Goal: Task Accomplishment & Management: Complete application form

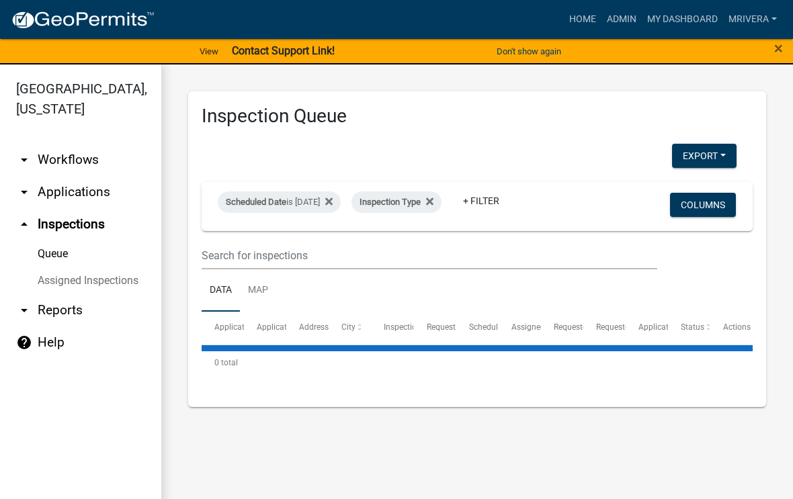
select select "1: 25"
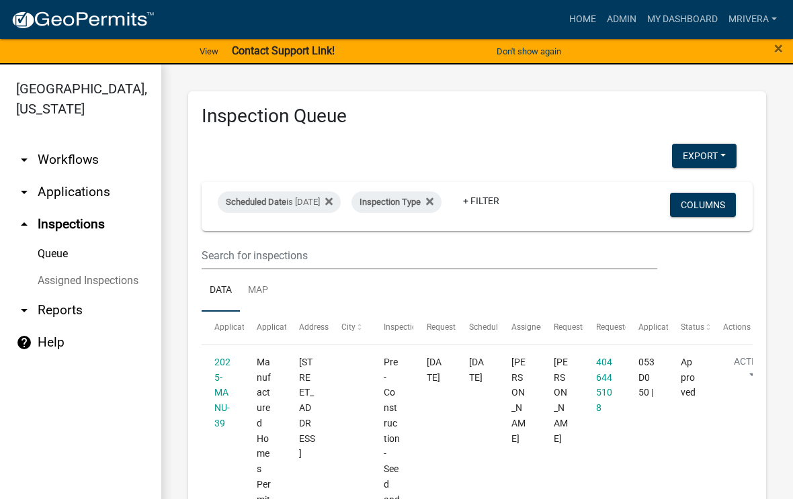
click at [338, 206] on div "Scheduled Date is [DATE]" at bounding box center [279, 203] width 123 height 22
click at [315, 242] on input "[DATE]" at bounding box center [302, 253] width 94 height 28
type input "[DATE]"
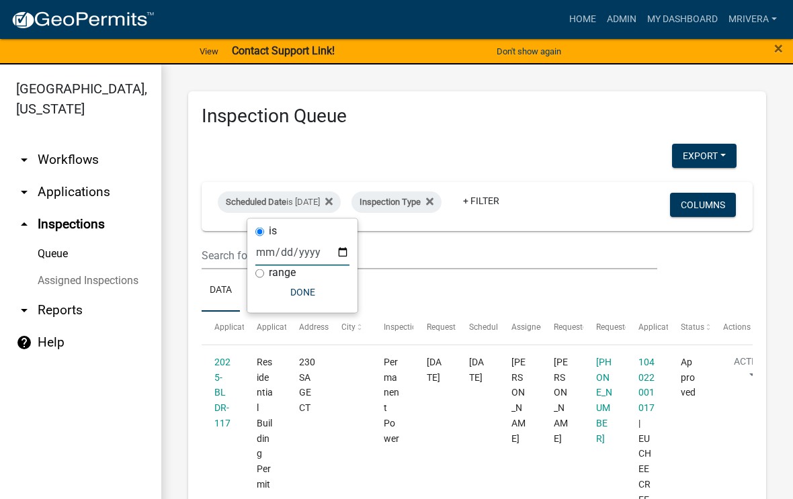
click at [562, 286] on ul "Data Map" at bounding box center [477, 290] width 551 height 42
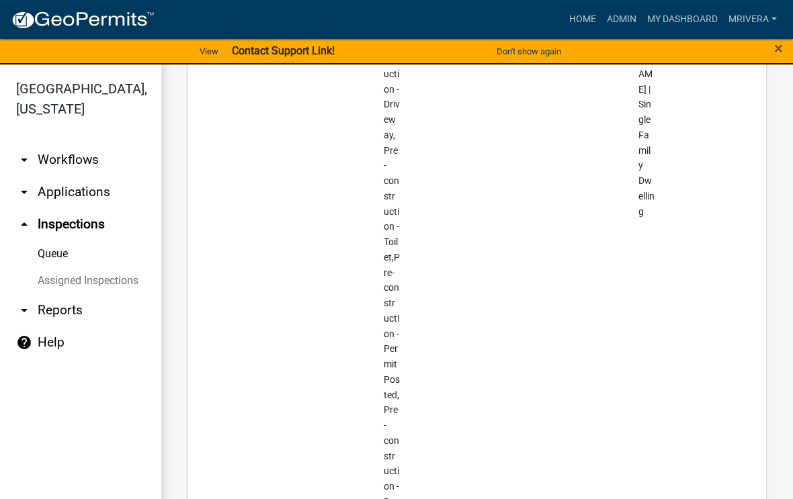
scroll to position [3844, 0]
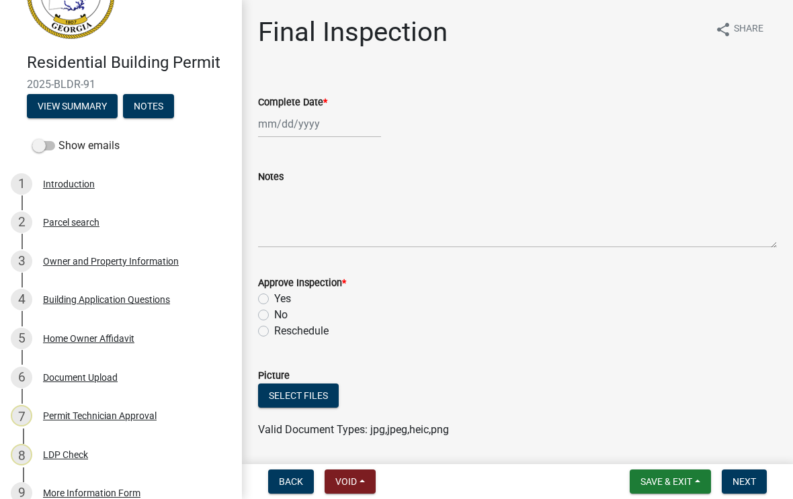
scroll to position [69, 0]
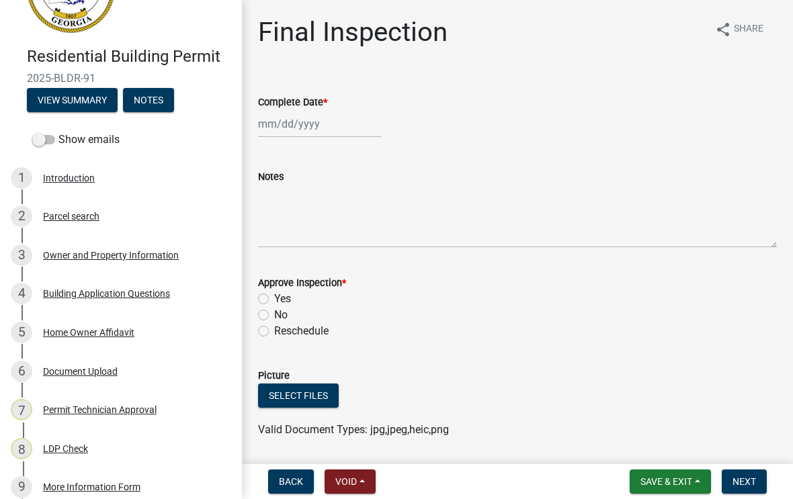
click at [161, 254] on div "Owner and Property Information" at bounding box center [111, 255] width 136 height 9
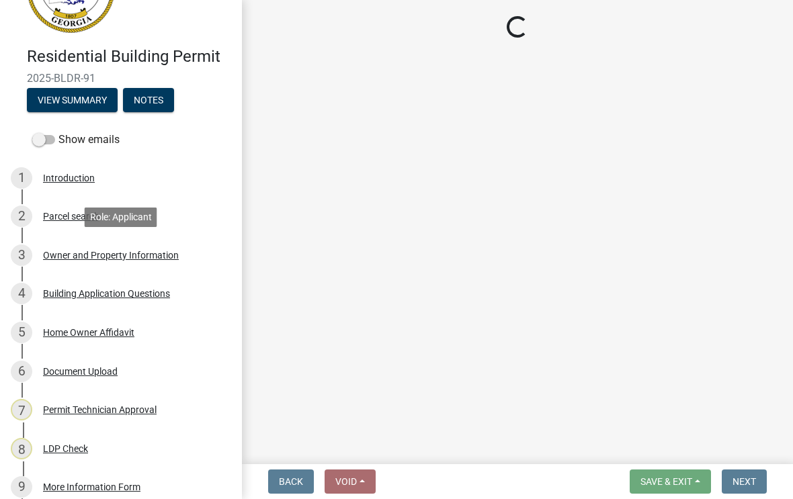
select select "78bfdc44-73ff-456e-a557-d4c99b9c08be"
select select "83394b22-4a11-496c-8e5c-75ade2e72faf"
select select "469c5908-2854-42d5-89ed-bee7fc26529e"
select select "6f1acead-4b1a-4680-ba5d-beeb03d30465"
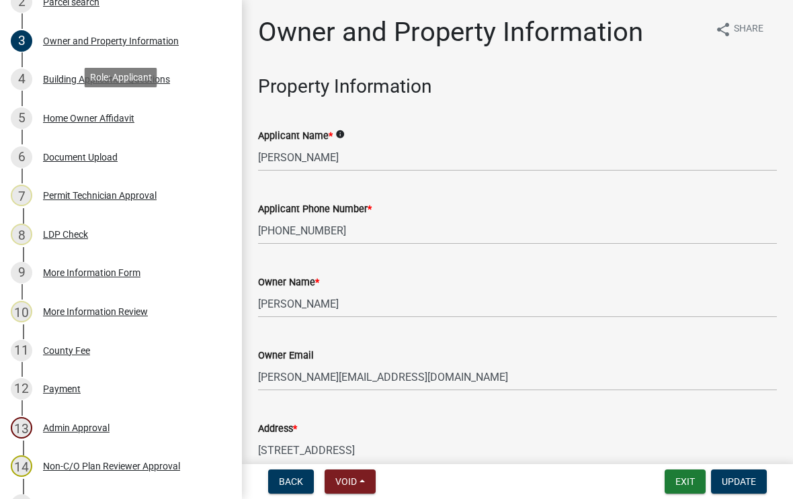
scroll to position [282, 0]
click at [602, 272] on div "Owner Name * [PERSON_NAME]" at bounding box center [517, 286] width 519 height 62
click at [97, 162] on div "Document Upload" at bounding box center [80, 157] width 75 height 9
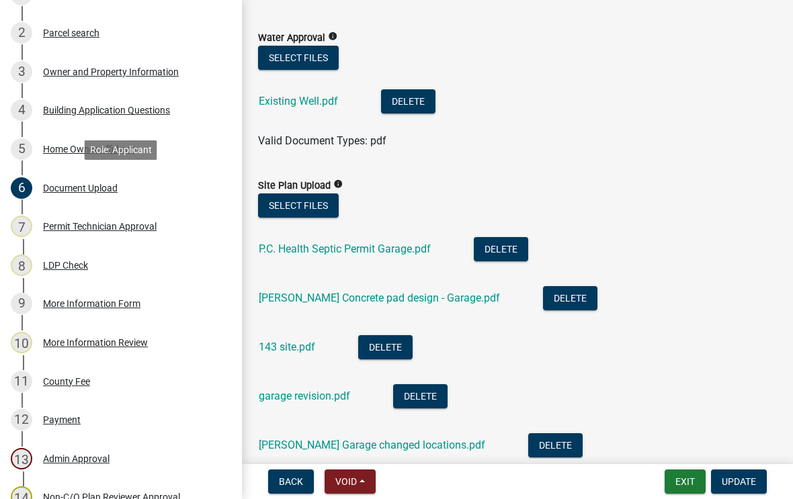
scroll to position [315, 0]
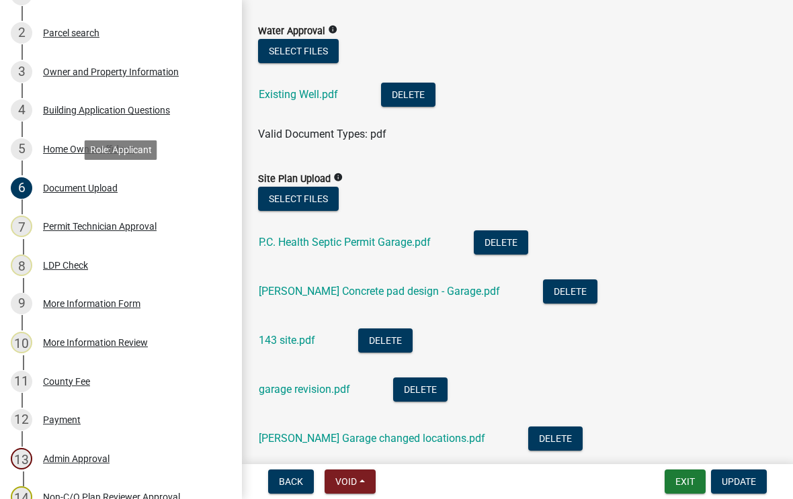
click at [424, 296] on link "[PERSON_NAME] Concrete pad design - Garage.pdf" at bounding box center [379, 291] width 241 height 13
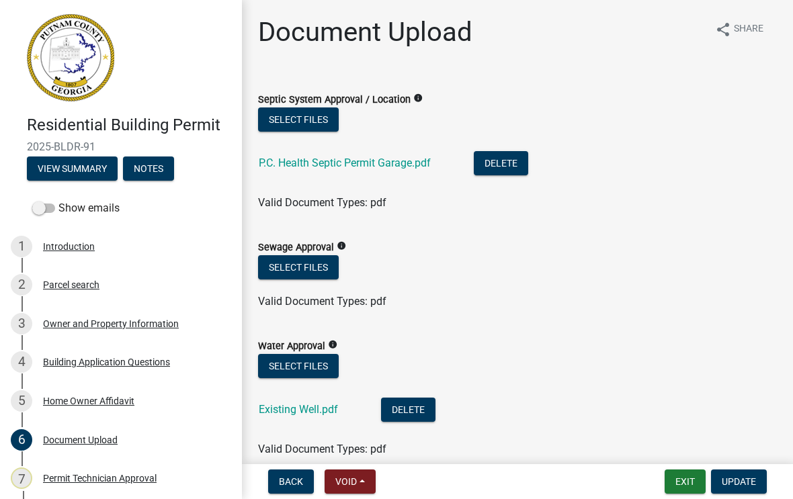
scroll to position [0, 0]
click at [161, 326] on div "Owner and Property Information" at bounding box center [111, 323] width 136 height 9
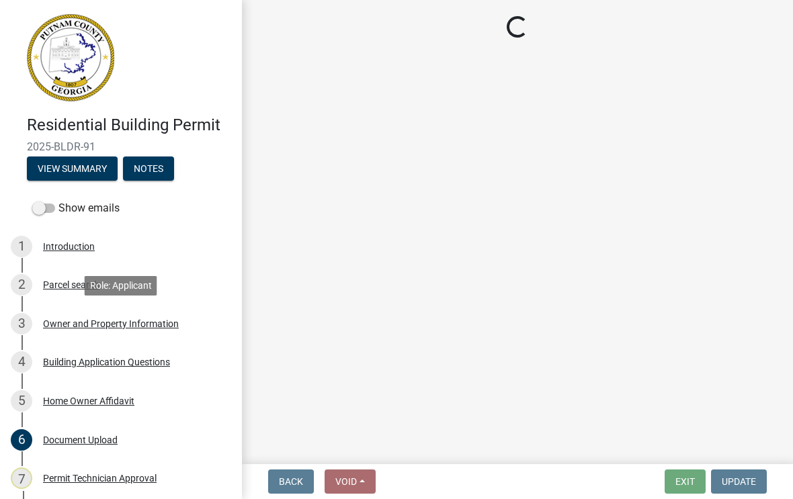
select select "78bfdc44-73ff-456e-a557-d4c99b9c08be"
select select "83394b22-4a11-496c-8e5c-75ade2e72faf"
select select "469c5908-2854-42d5-89ed-bee7fc26529e"
select select "6f1acead-4b1a-4680-ba5d-beeb03d30465"
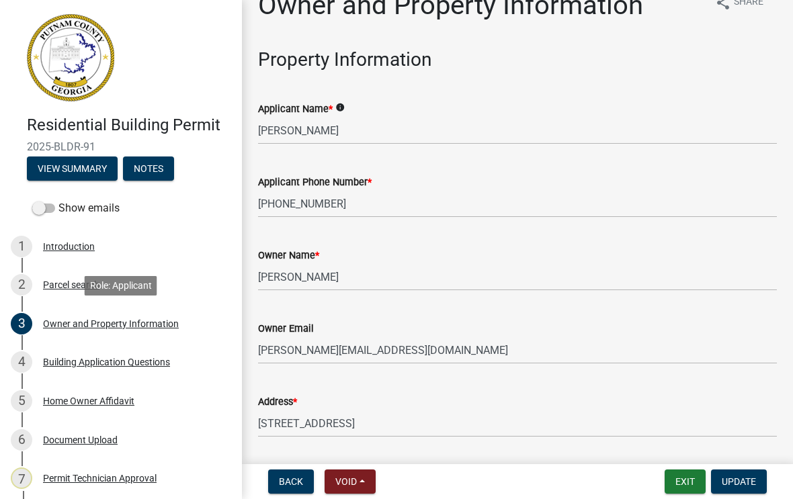
scroll to position [20, 0]
